Goal: Task Accomplishment & Management: Manage account settings

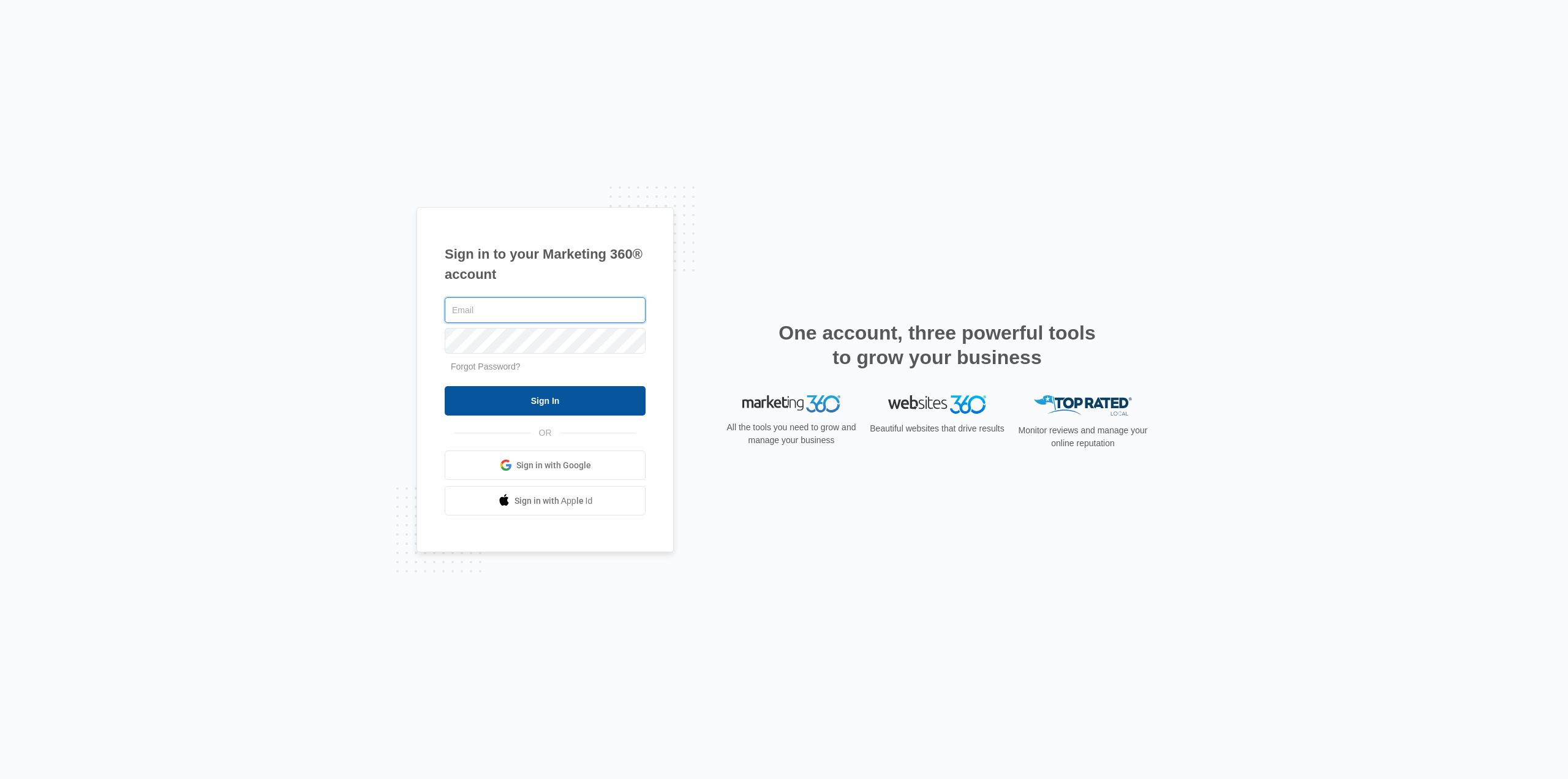
type input "[PERSON_NAME][EMAIL_ADDRESS][PERSON_NAME][DOMAIN_NAME]"
click at [558, 408] on input "Sign In" at bounding box center [545, 401] width 201 height 30
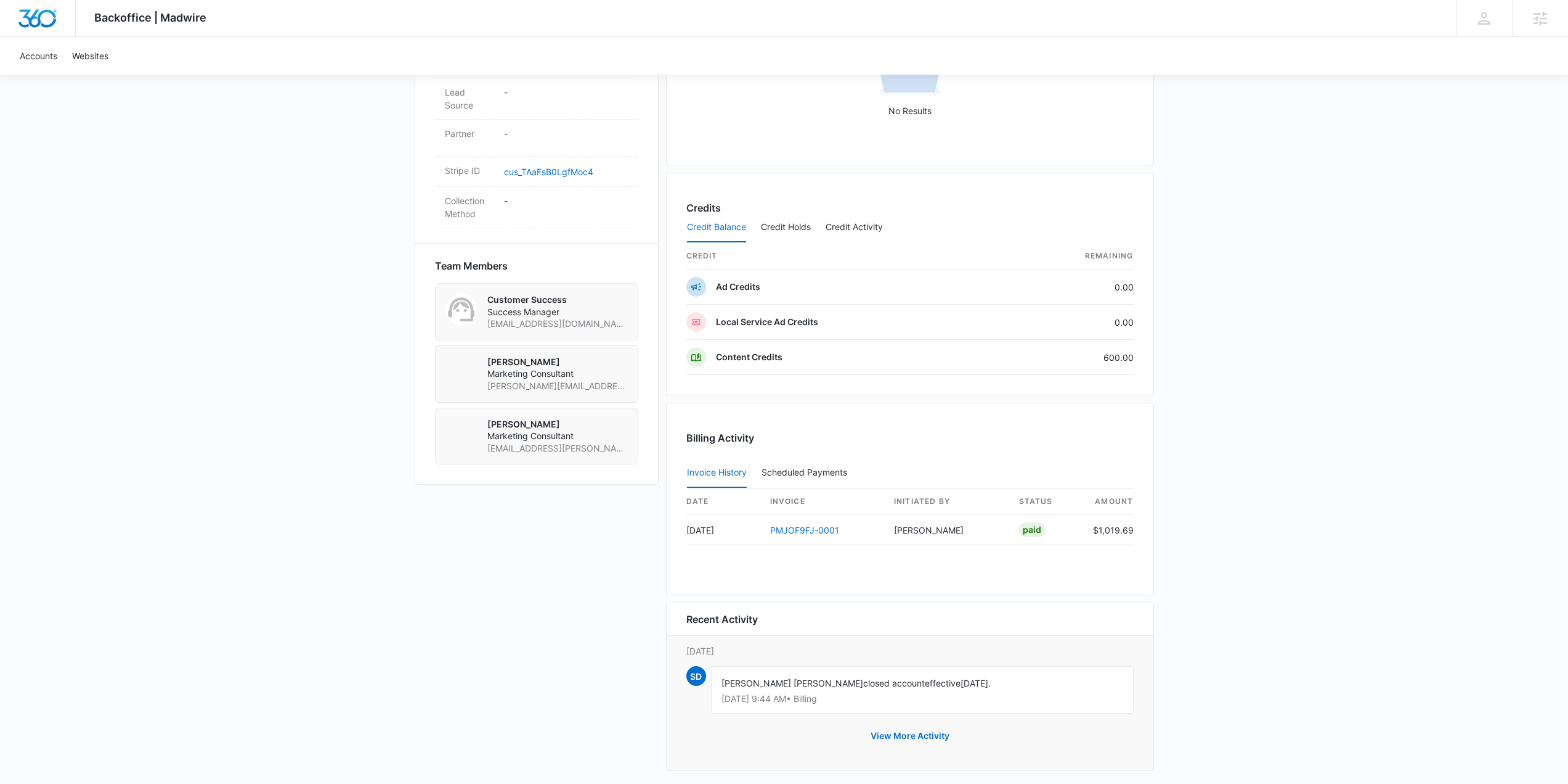
scroll to position [751, 0]
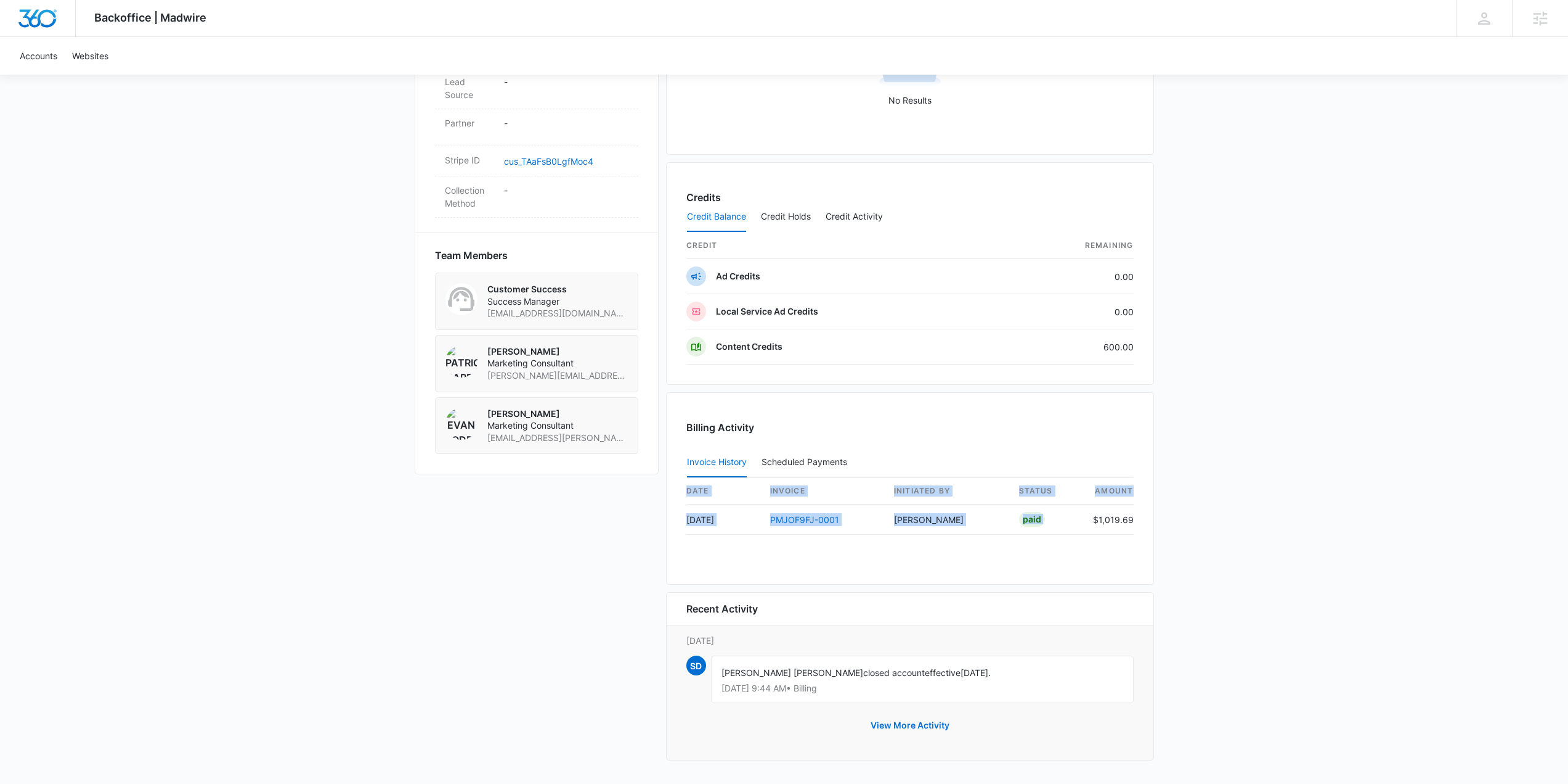
drag, startPoint x: 1092, startPoint y: 511, endPoint x: 1170, endPoint y: 519, distance: 78.4
click at [1170, 519] on div "Backoffice | Madwire Apps Settings ER Evan Rodriguez evan.rodriguez@madwire.com…" at bounding box center [784, 16] width 1568 height 1534
copy table "date invoice Initiated By status amount Oct 3 PMJOF9FJ-0001 Rochelle Young Paid"
